Goal: Task Accomplishment & Management: Use online tool/utility

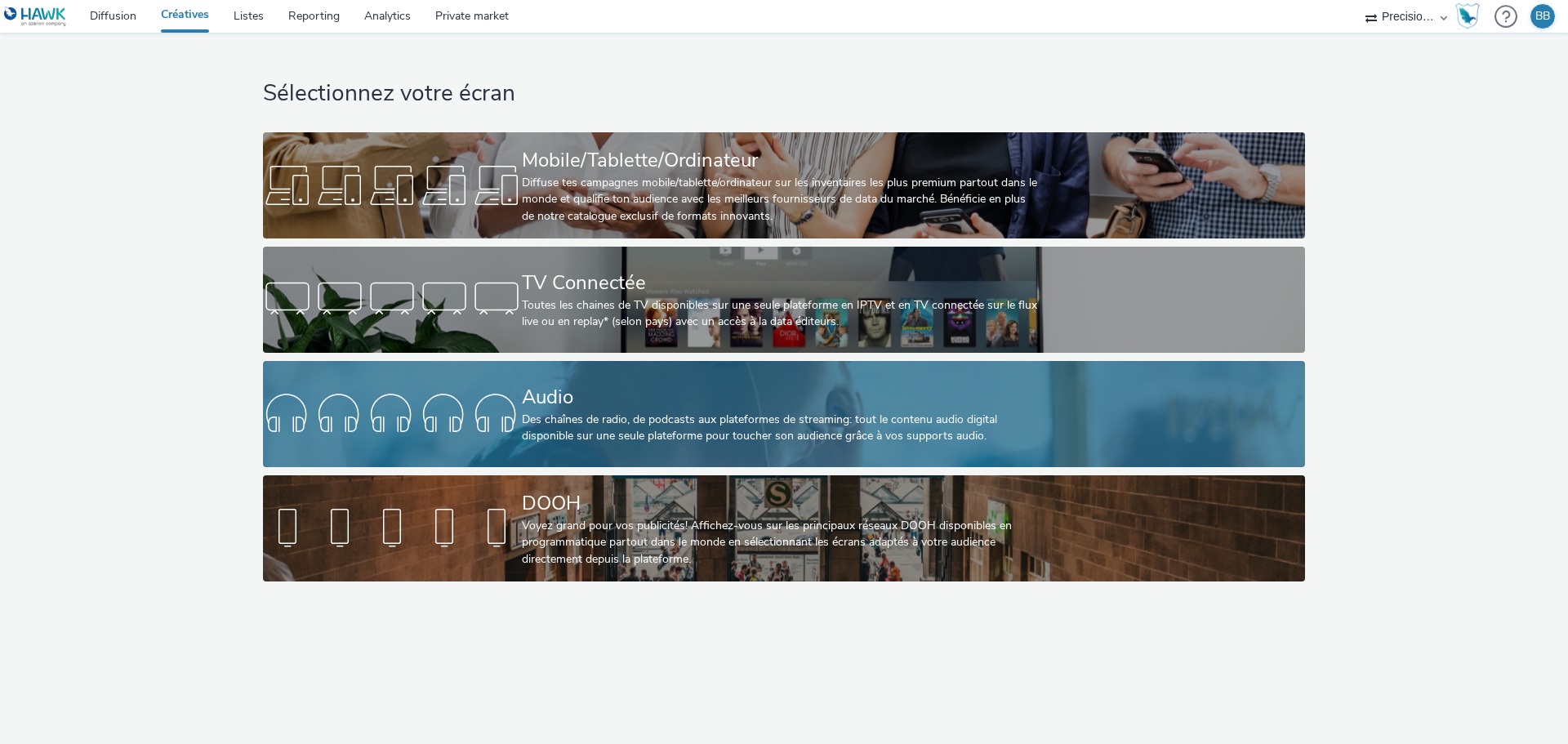
click at [625, 414] on div "Des chaînes de radio, de podcasts aux plateformes de streaming: tout le contenu…" at bounding box center [781, 428] width 518 height 34
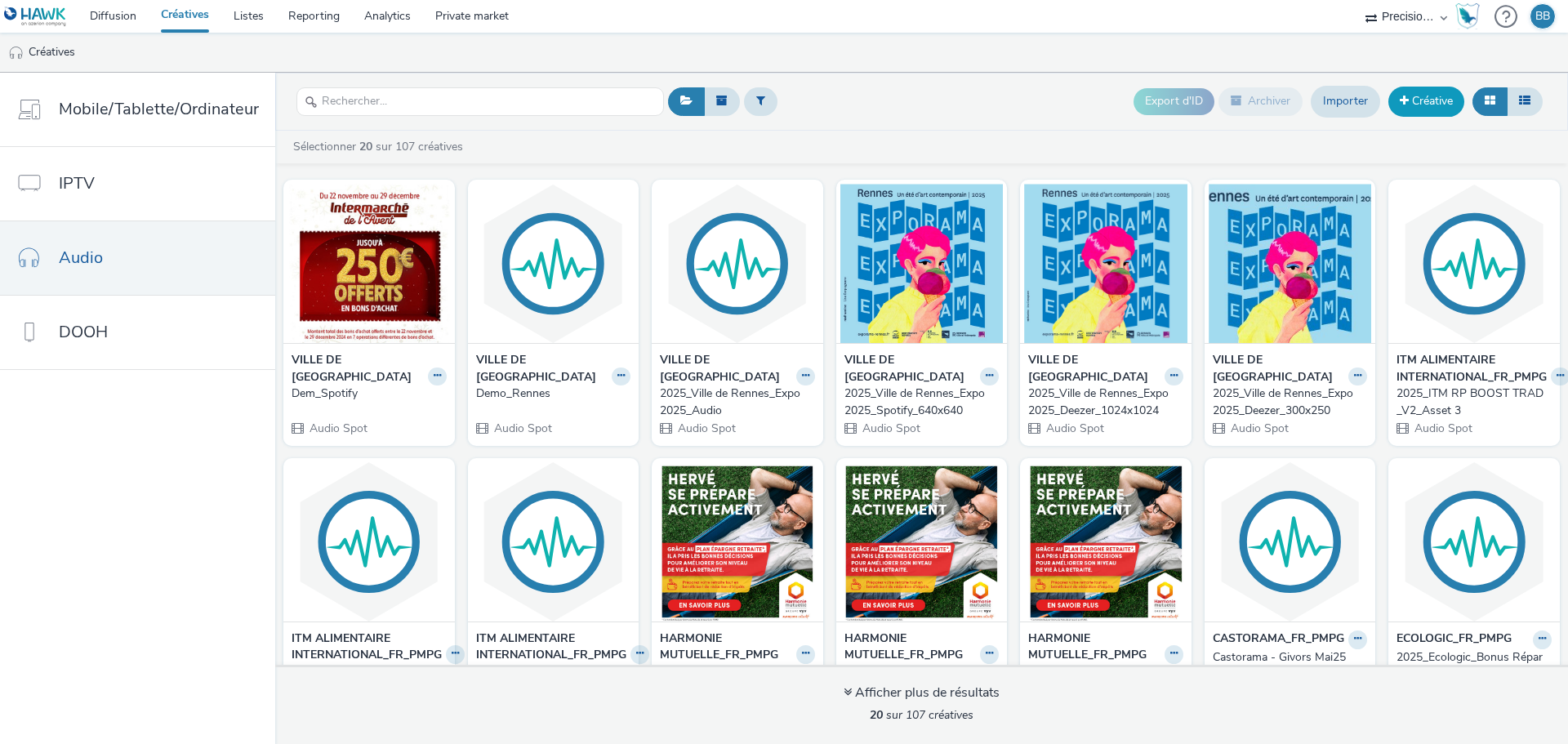
click at [1441, 108] on link "Créative" at bounding box center [1425, 102] width 76 height 29
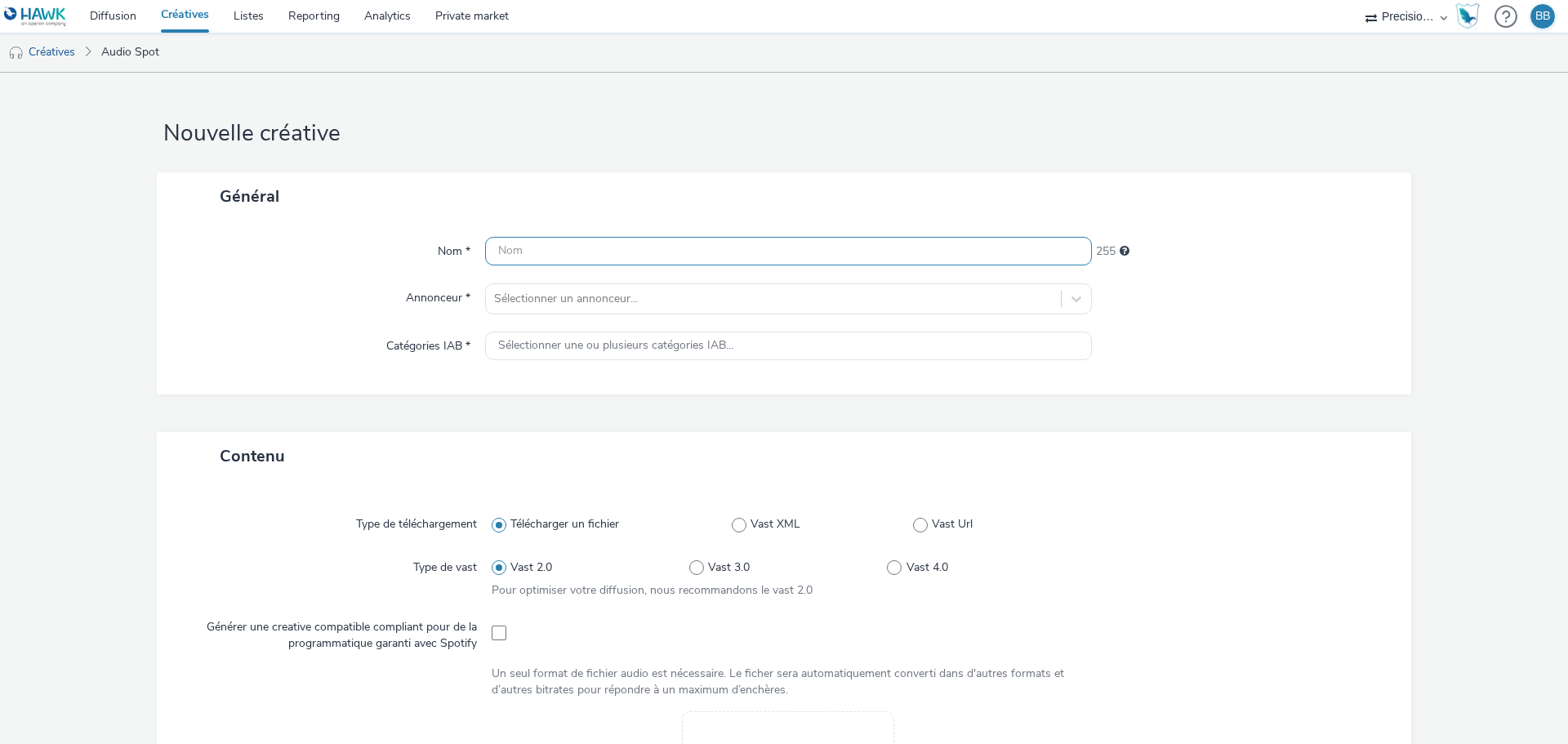
click at [653, 255] on input "text" at bounding box center [788, 251] width 607 height 28
paste input "AE_2025_KINGFISHER_FR_Castorama Gonesse"
type input "AE_2025_KINGFISHER_FR_Castorama Gonesse_Créa_1"
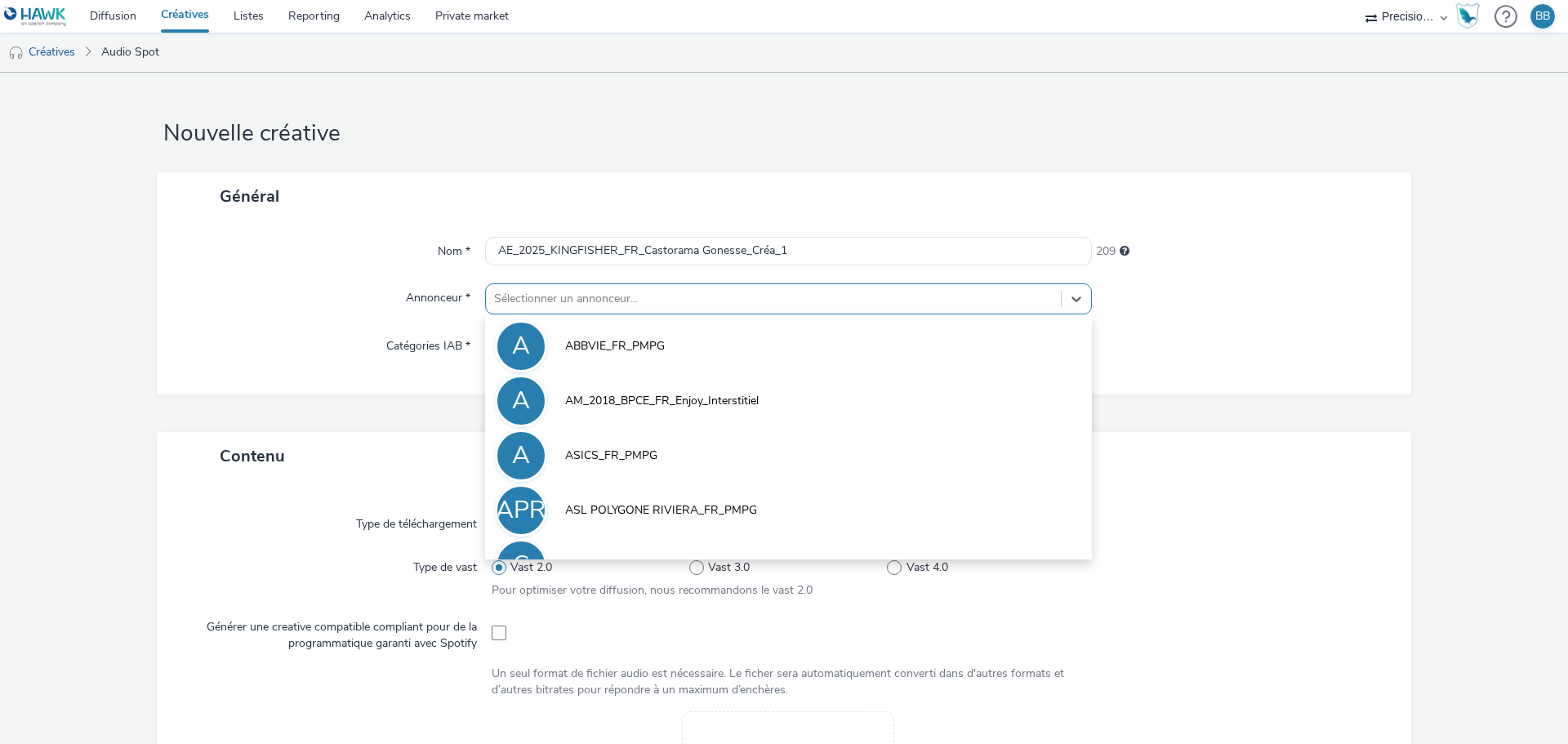
click at [662, 312] on div "Sélectionner un annonceur..." at bounding box center [773, 298] width 575 height 27
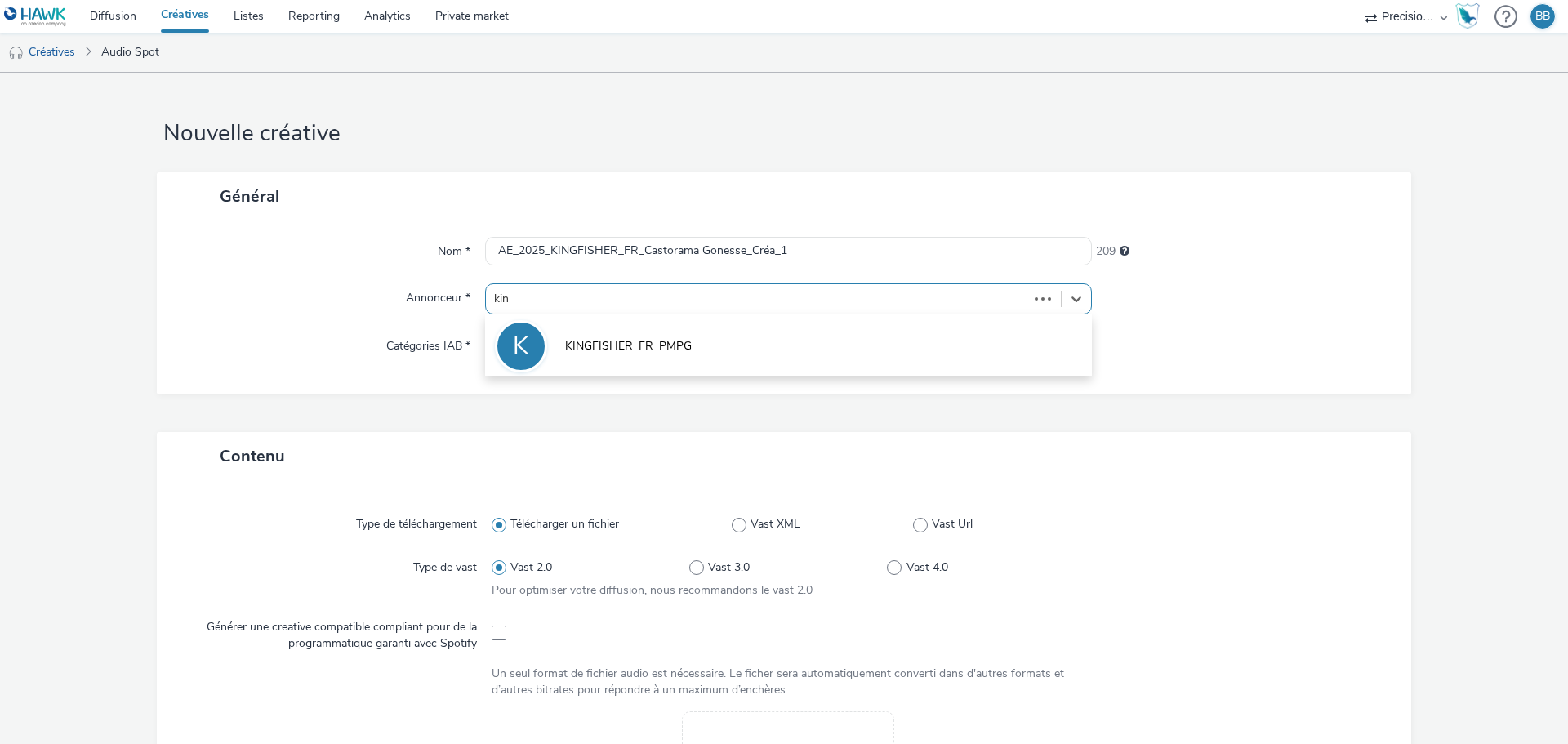
type input "king"
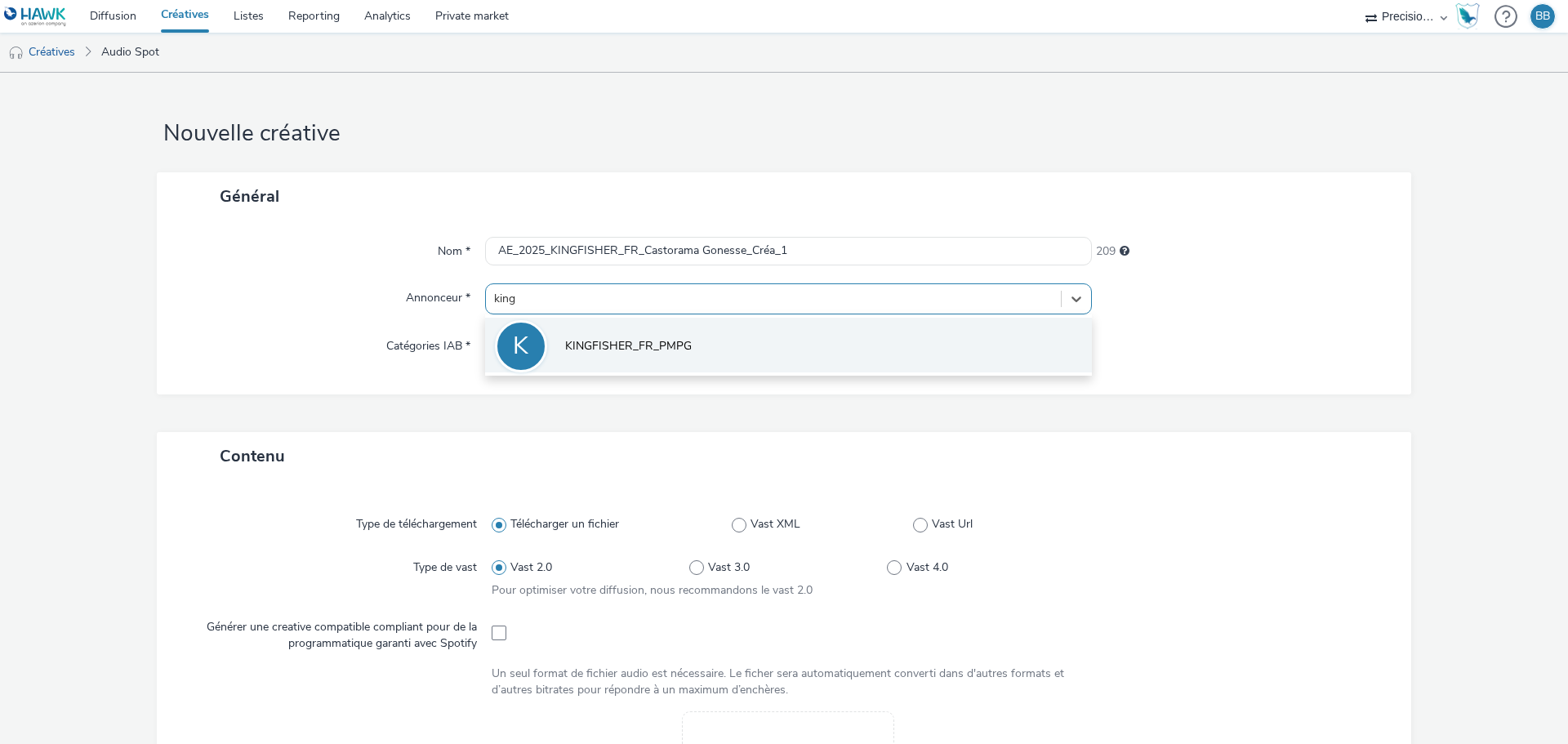
click at [649, 357] on li "K KINGFISHER_FR_PMPG" at bounding box center [788, 345] width 607 height 55
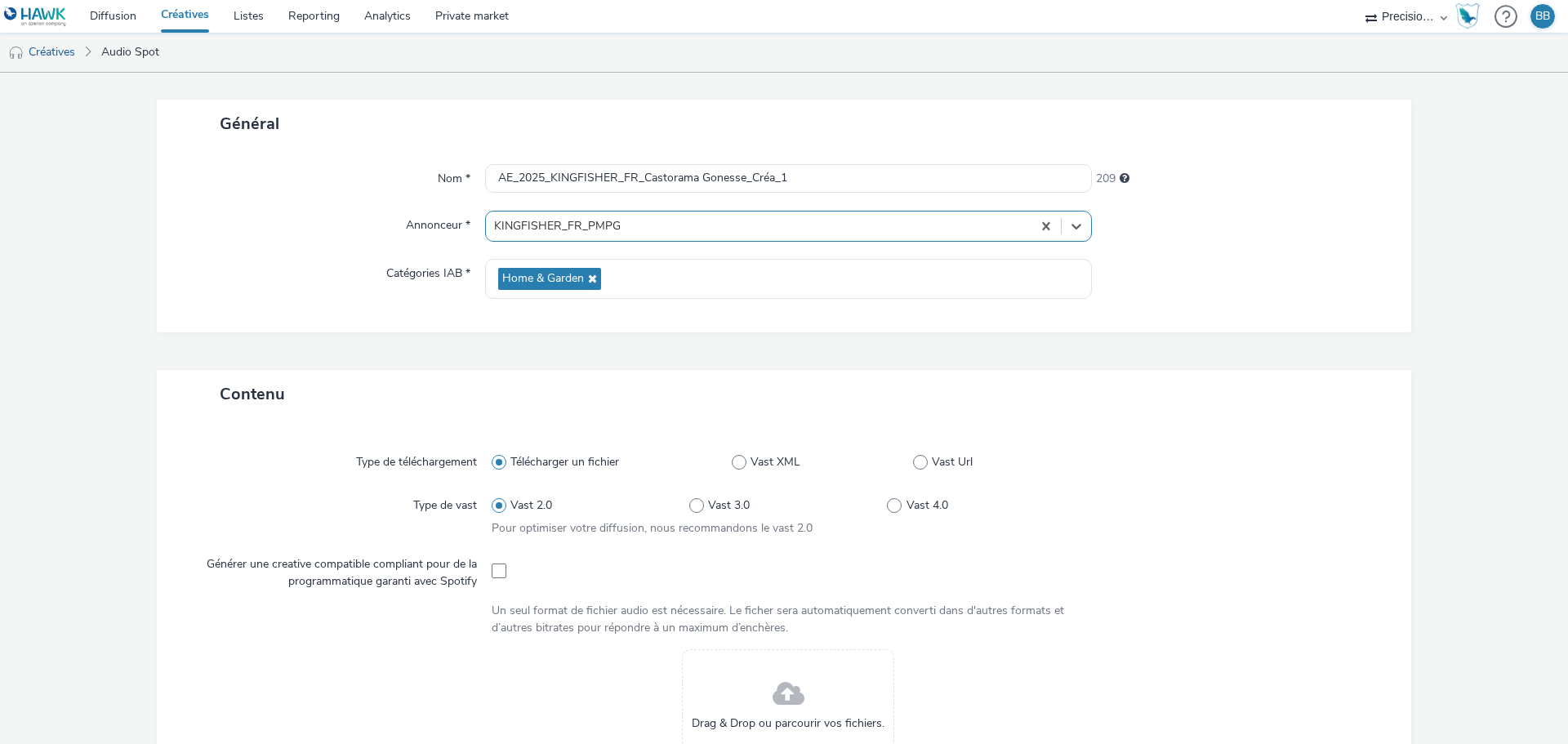
scroll to position [163, 0]
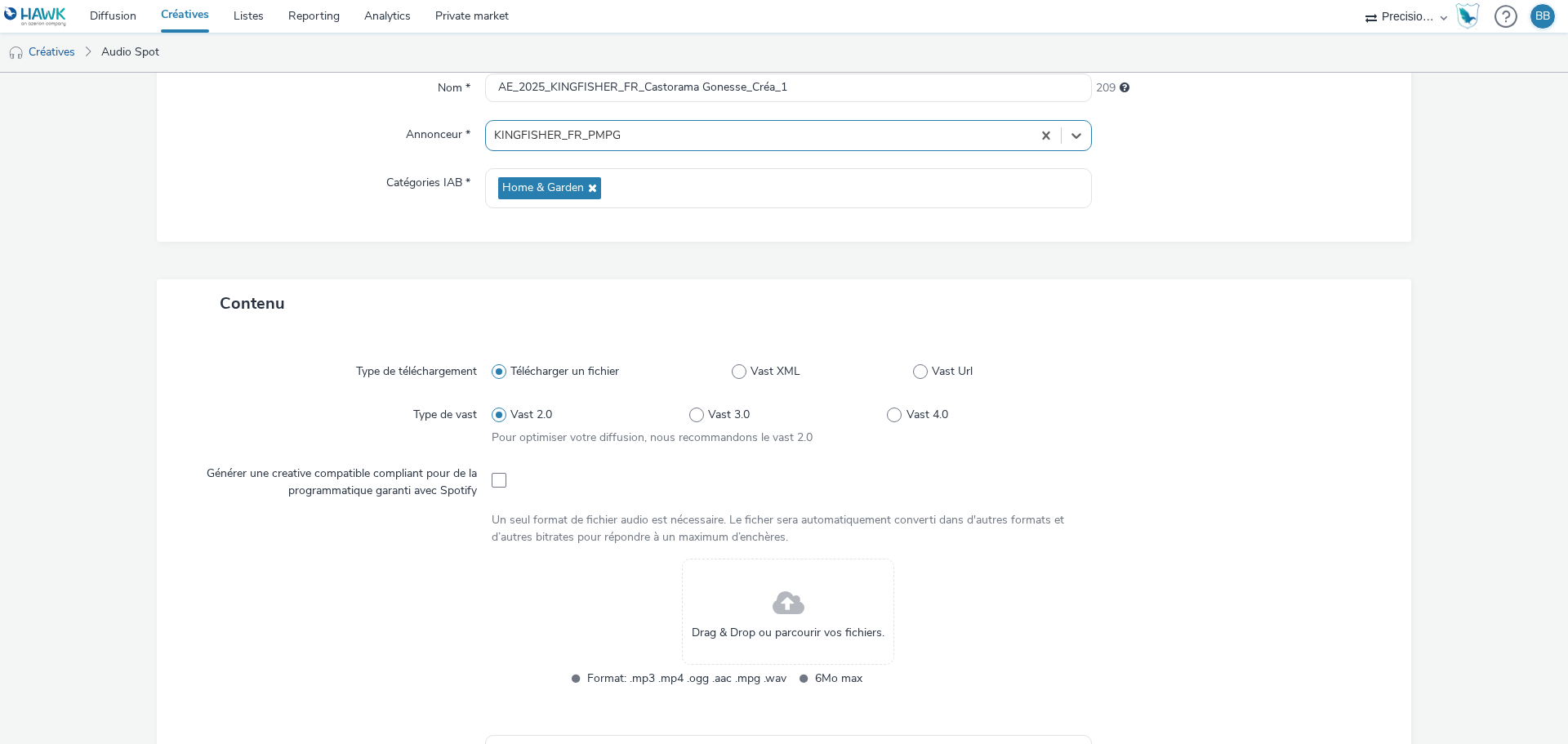
click at [826, 615] on div "Drag & Drop ou parcourir vos fichiers." at bounding box center [788, 611] width 212 height 106
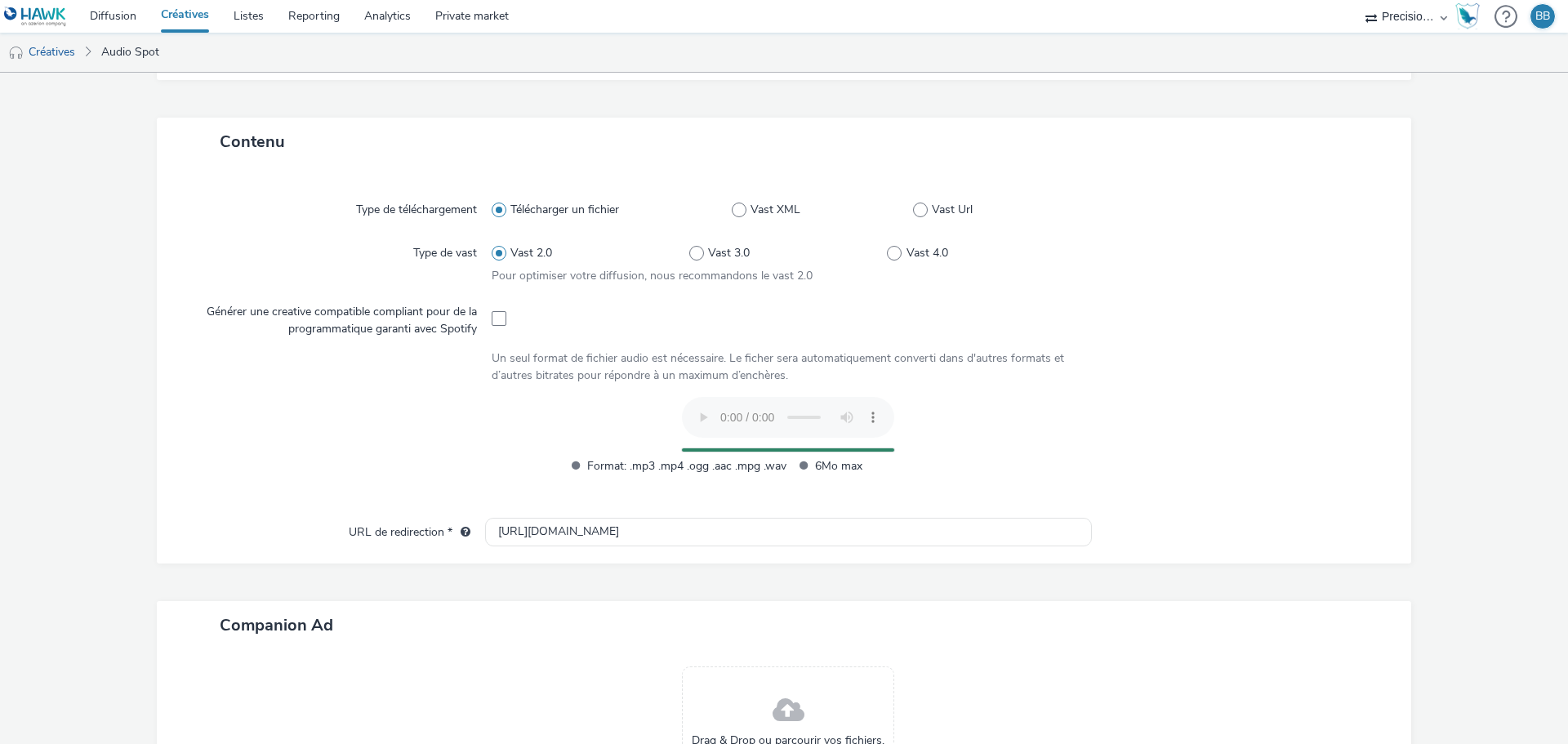
scroll to position [327, 0]
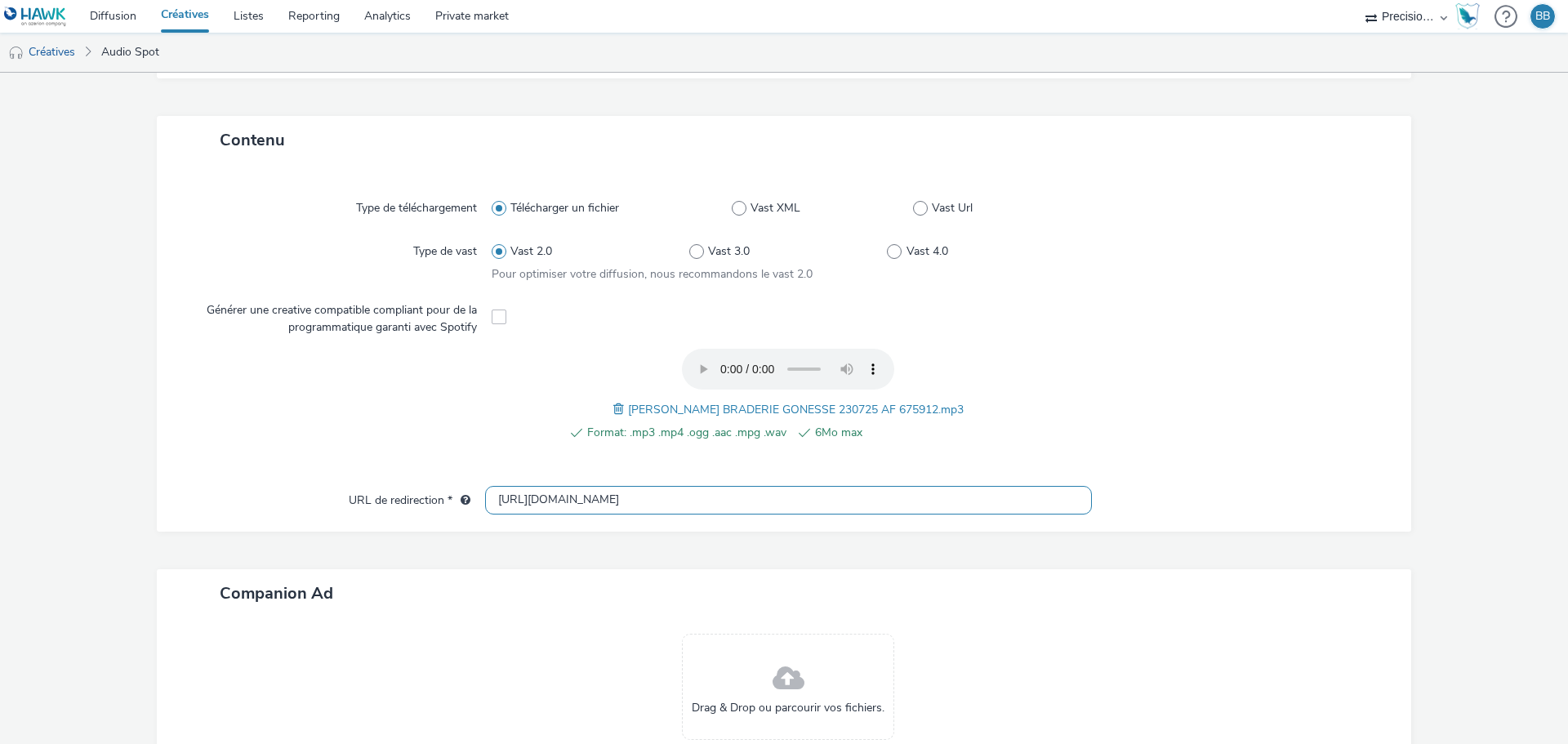
click at [584, 495] on input "[URL][DOMAIN_NAME]" at bounding box center [788, 500] width 607 height 28
paste input "[URL][DOMAIN_NAME][DOMAIN_NAME][DATE]"
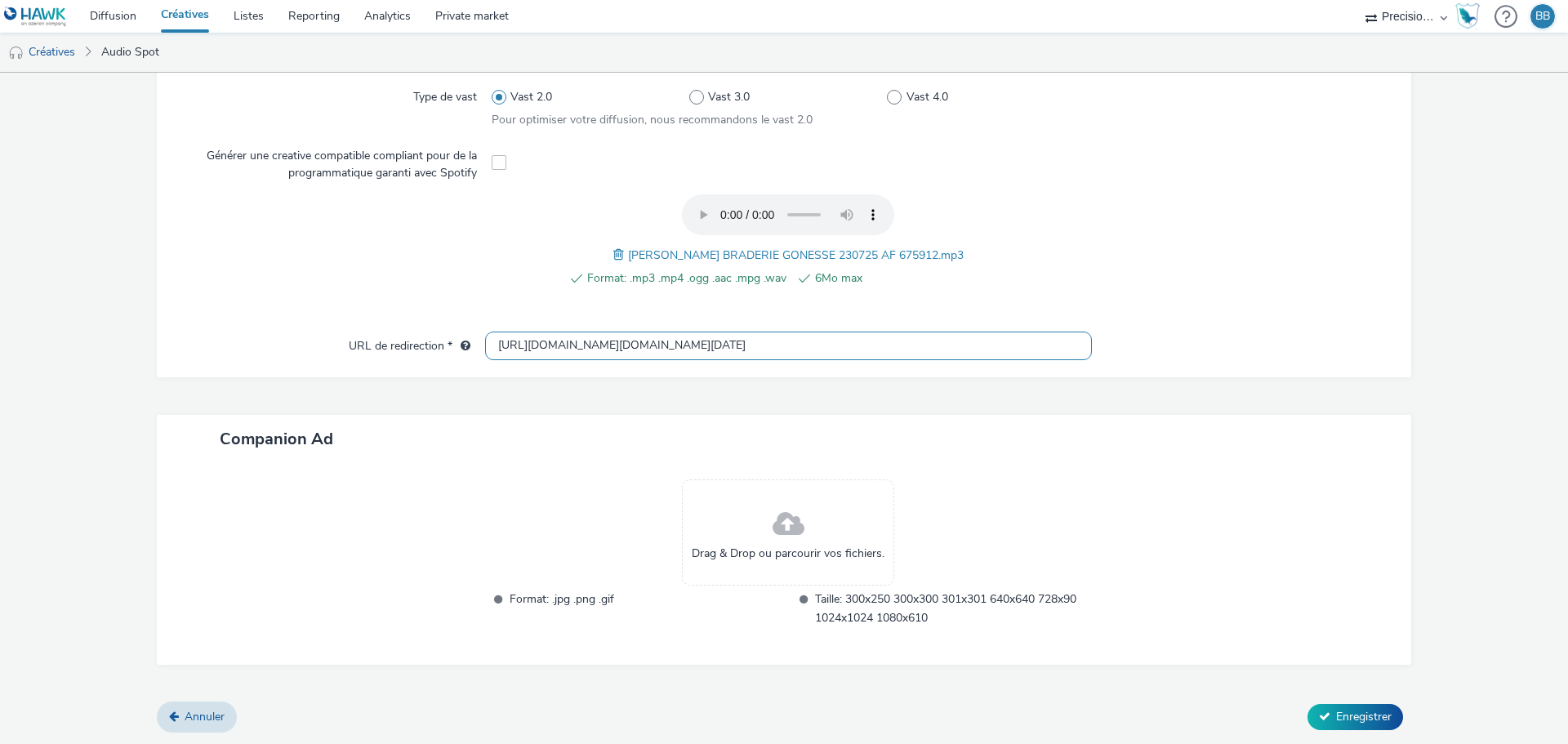
type input "[URL][DOMAIN_NAME][DOMAIN_NAME][DATE]"
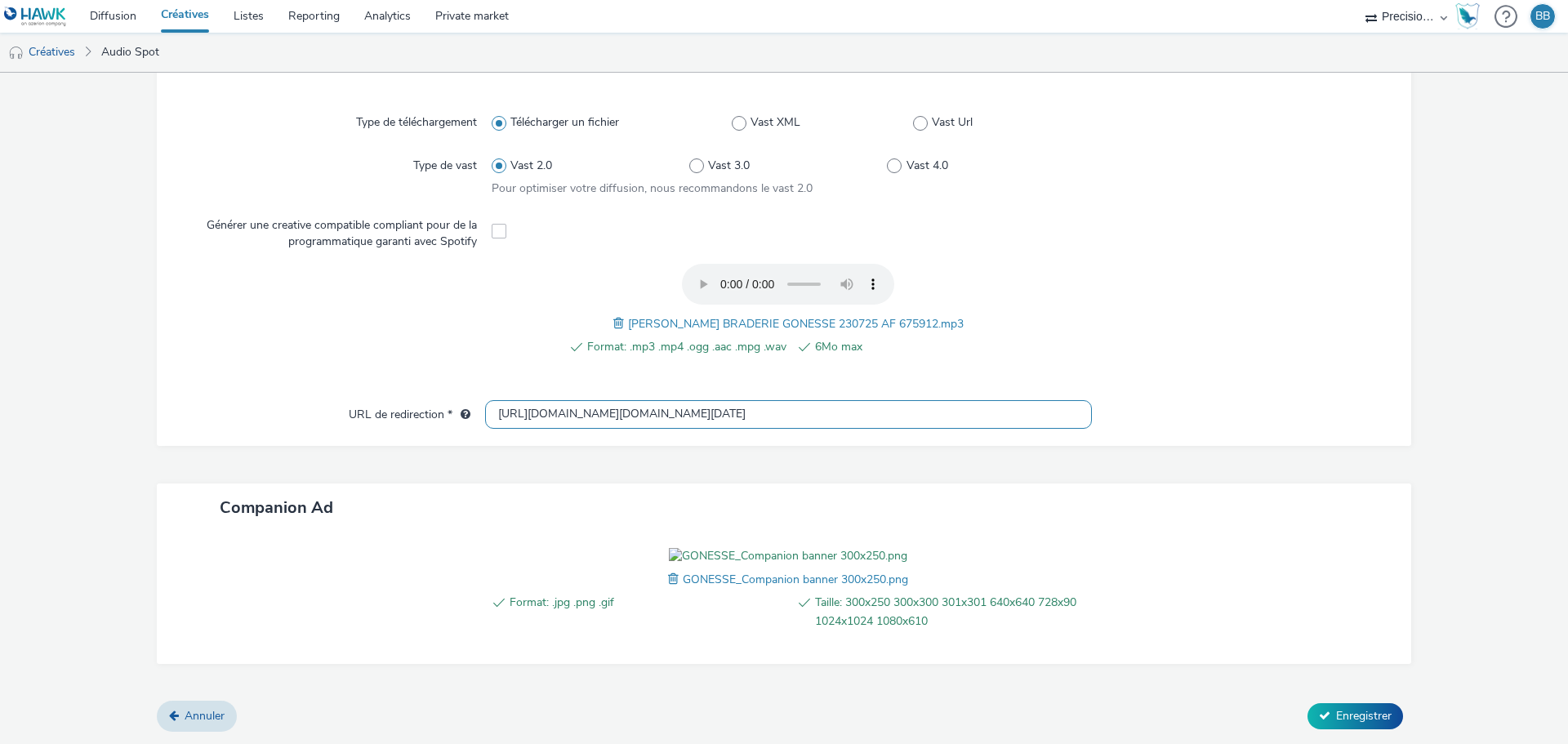
scroll to position [580, 0]
click at [670, 575] on span at bounding box center [676, 579] width 15 height 18
click at [1045, 532] on div "Format: .jpg .png .gif Taille: 300x250 300x300 301x301 640x640 728x90 1024x1024…" at bounding box center [784, 598] width 1254 height 132
click at [1340, 713] on span "Enregistrer" at bounding box center [1363, 715] width 56 height 16
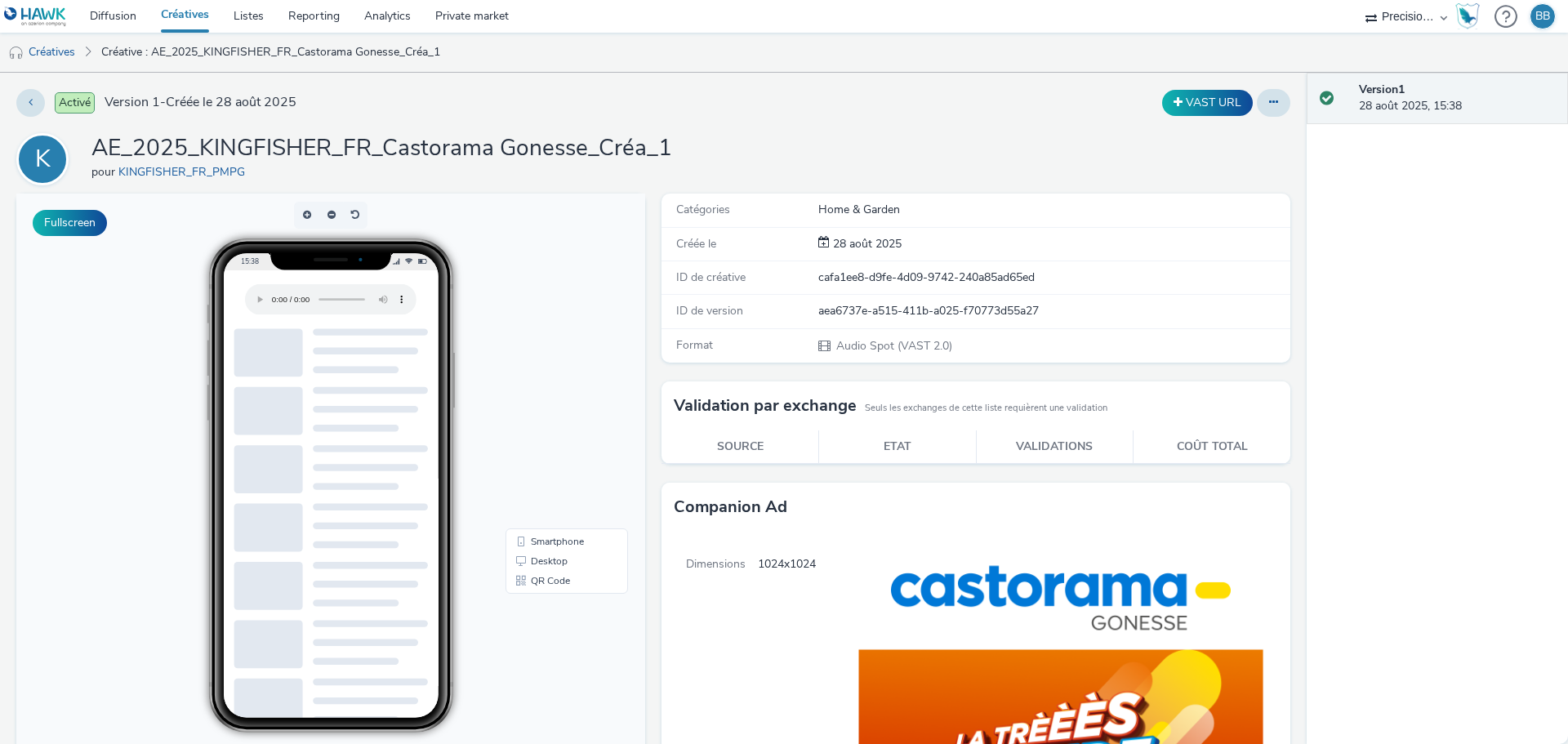
click at [713, 106] on div "Activé Version 1 - Créée le 28 août 2025" at bounding box center [398, 102] width 764 height 27
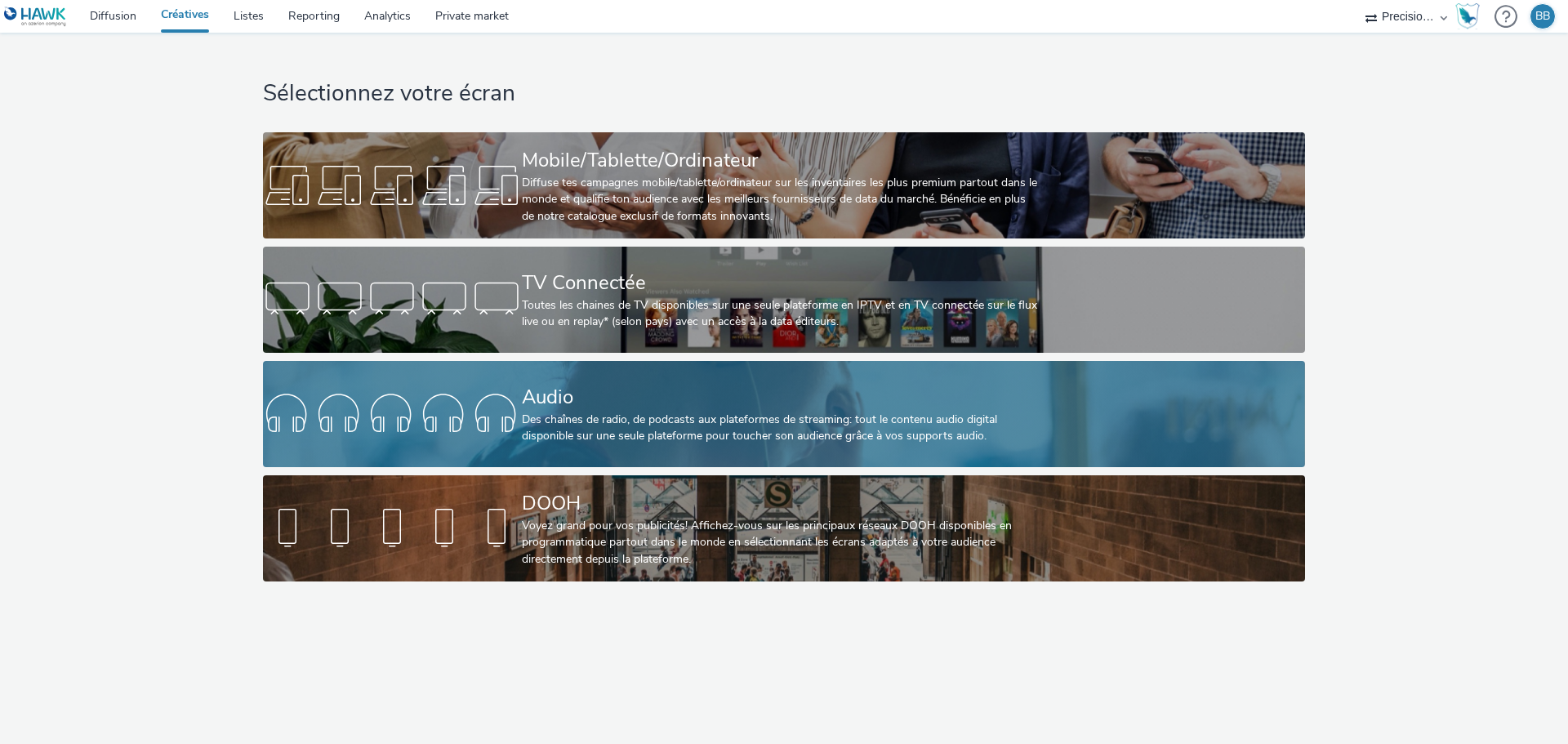
click at [605, 404] on div "Audio" at bounding box center [781, 396] width 518 height 28
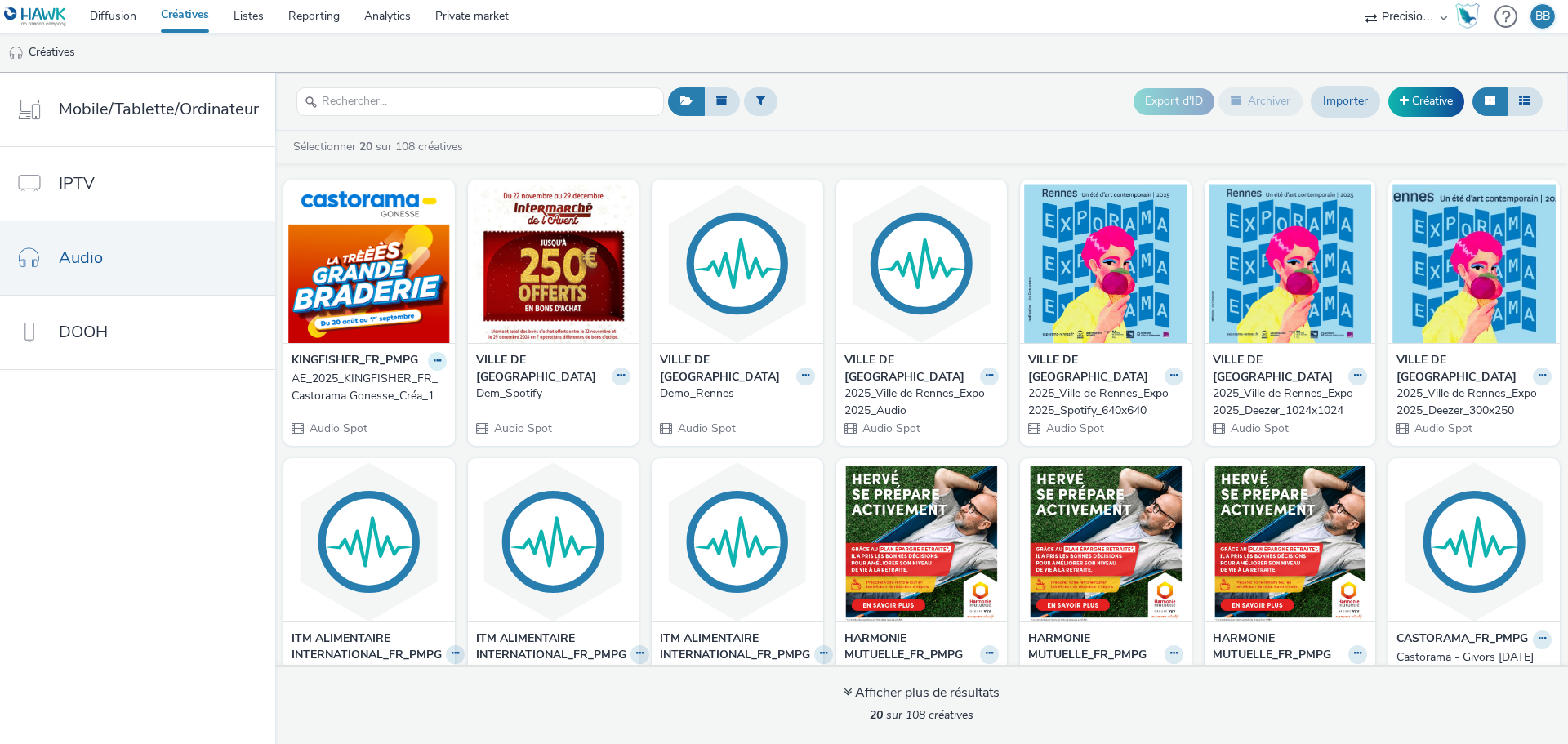
click at [434, 358] on icon at bounding box center [438, 361] width 7 height 10
click at [388, 419] on link "Dupliquer" at bounding box center [385, 422] width 123 height 33
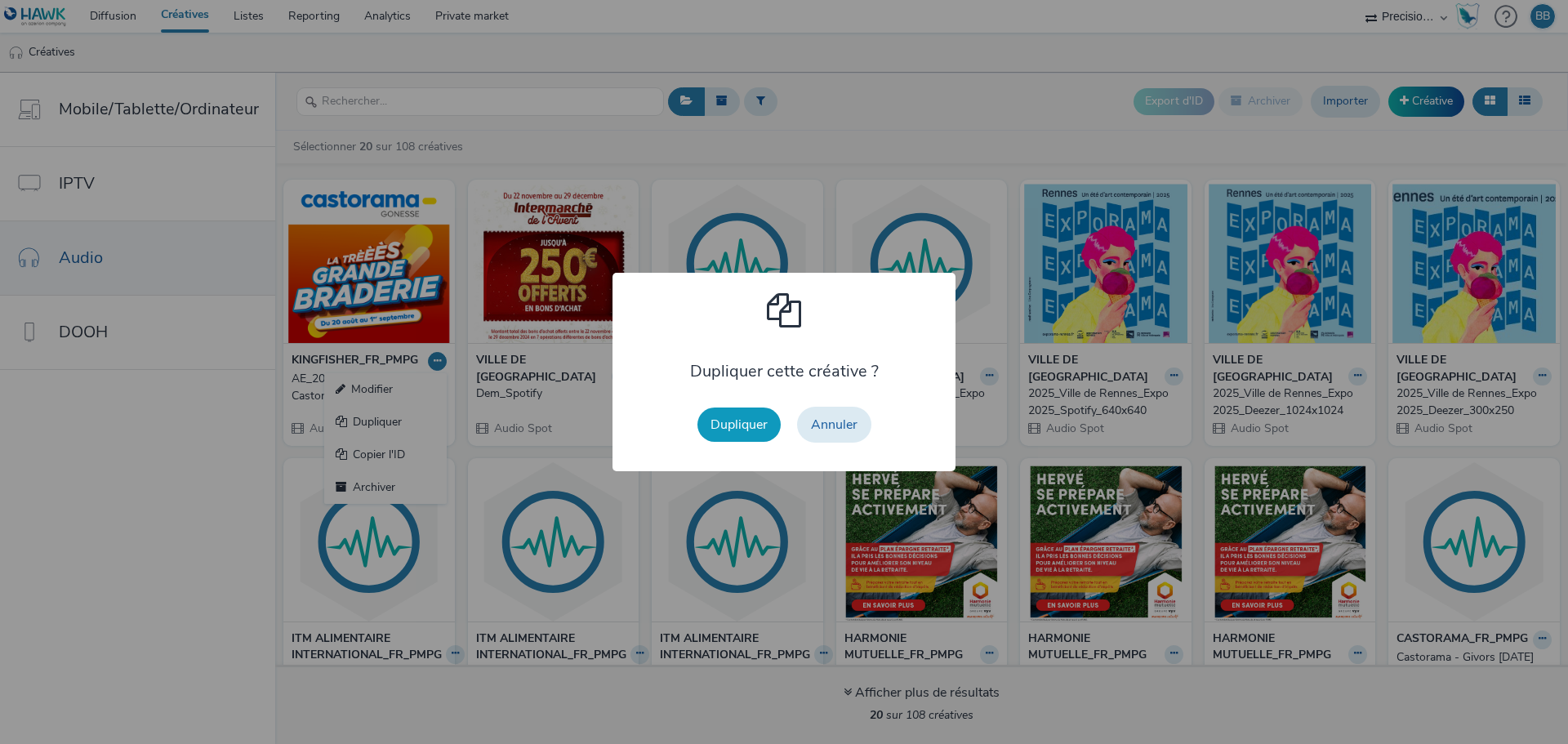
click at [718, 412] on button "Dupliquer" at bounding box center [739, 424] width 83 height 34
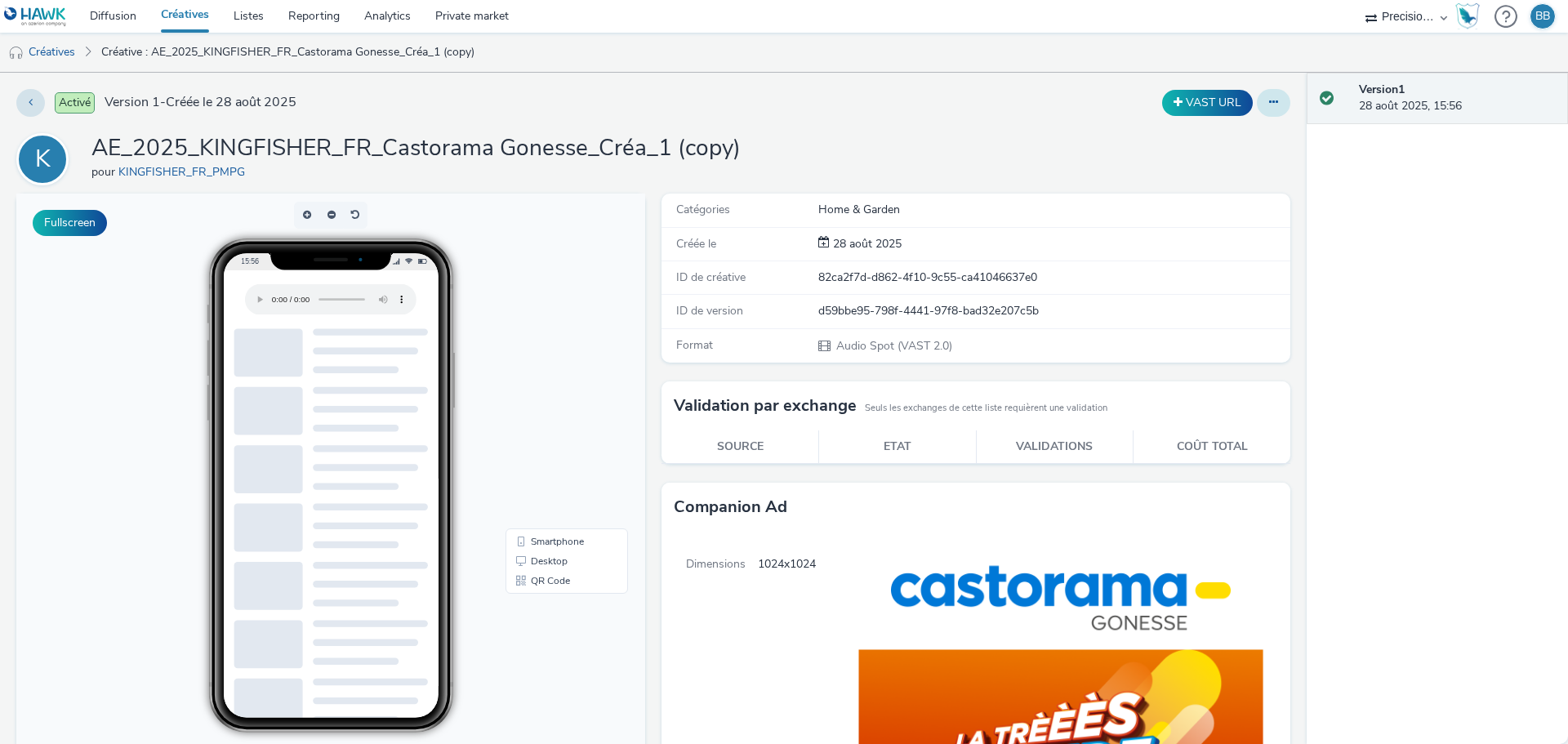
click at [1257, 97] on button at bounding box center [1273, 102] width 34 height 27
click at [1201, 233] on link "Archiver" at bounding box center [1229, 233] width 123 height 33
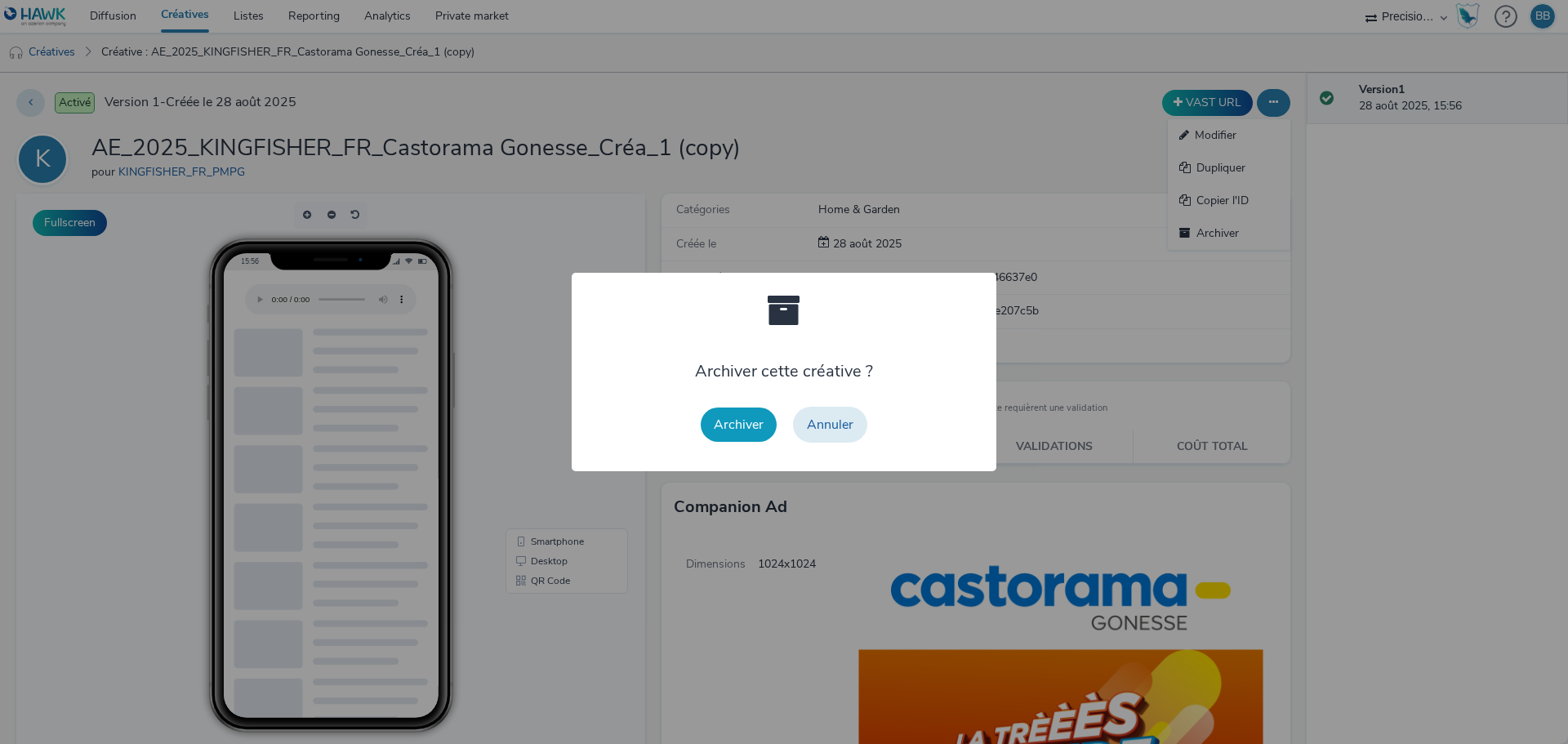
click at [734, 422] on button "Archiver" at bounding box center [738, 424] width 76 height 34
